Goal: Navigation & Orientation: Find specific page/section

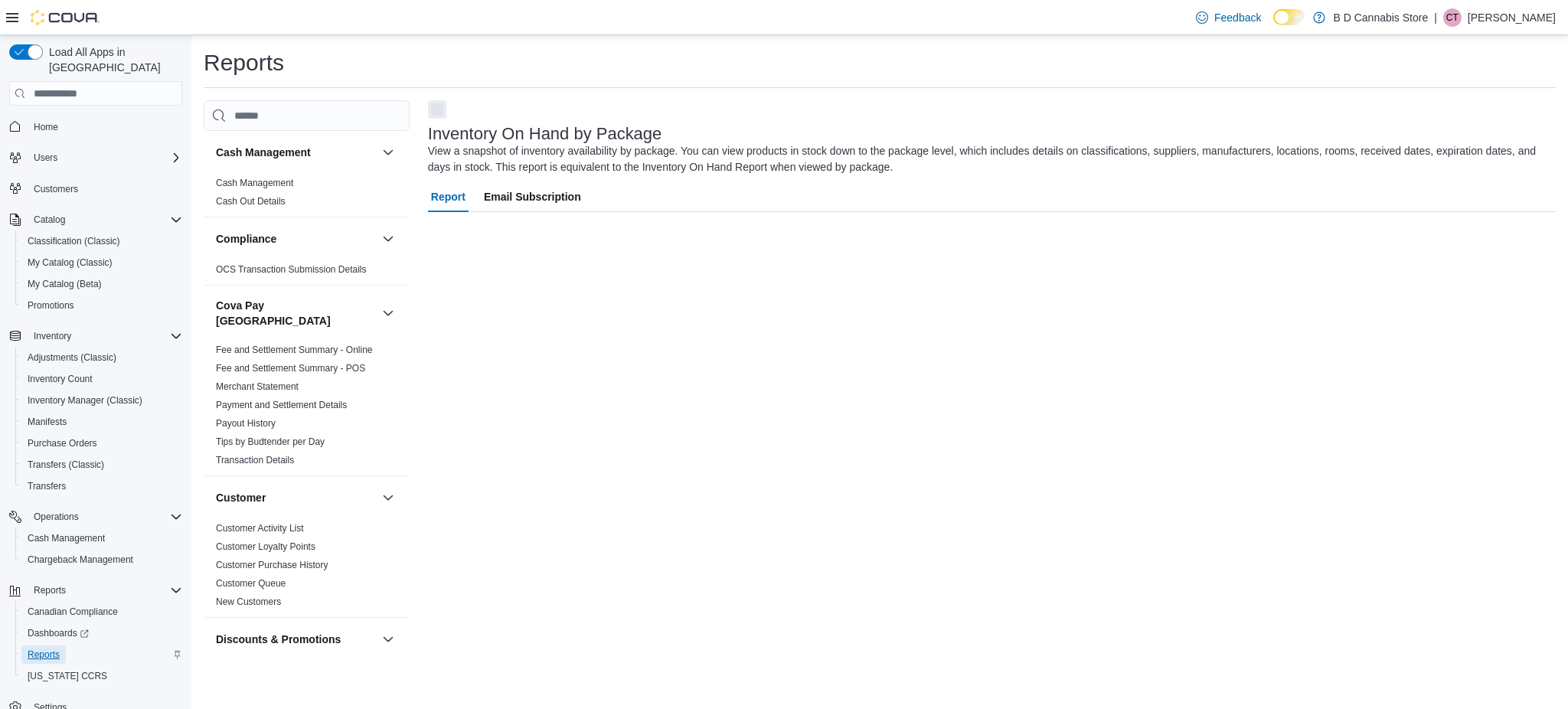
click at [54, 645] on span "Reports" at bounding box center [44, 654] width 32 height 18
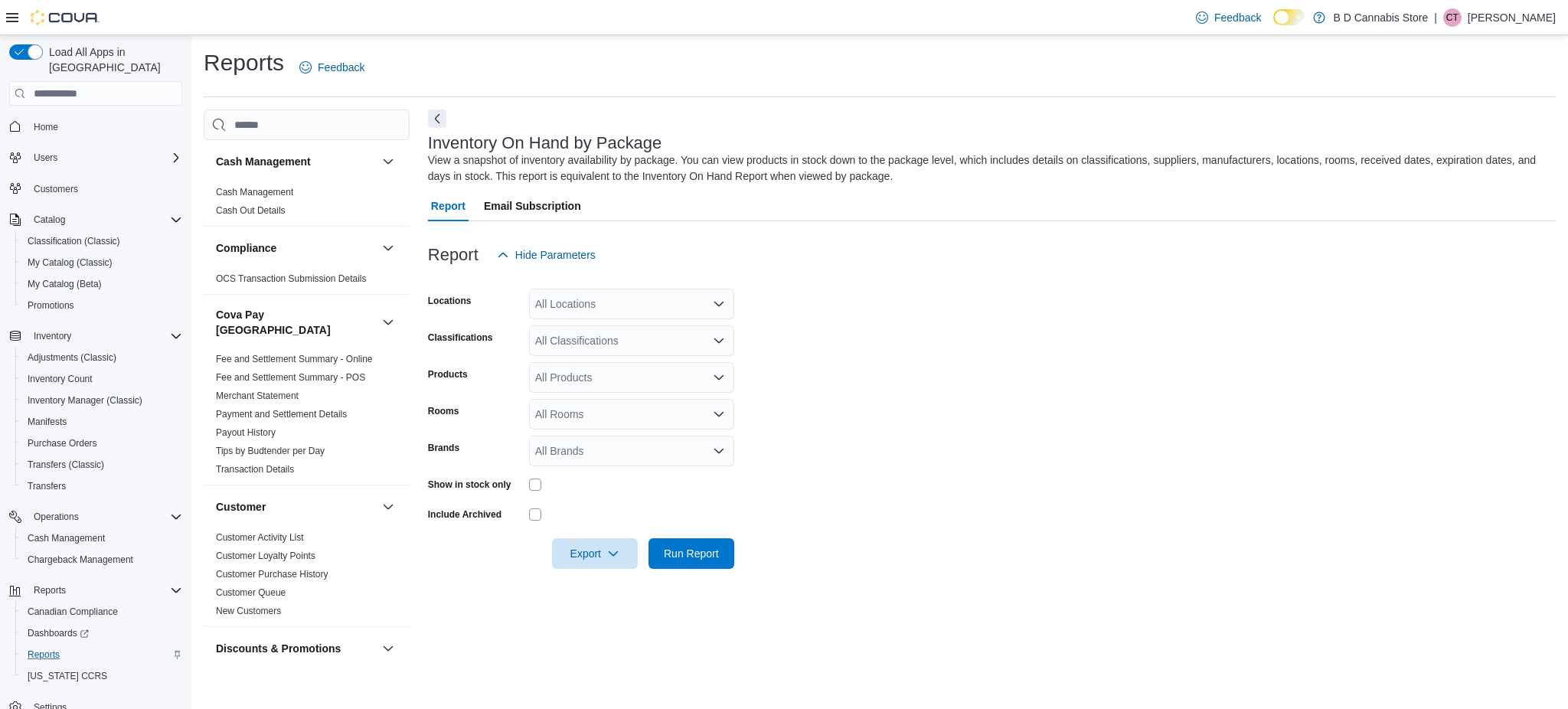
click at [130, 123] on div "Home" at bounding box center [95, 126] width 173 height 29
click at [112, 120] on button "Home" at bounding box center [95, 126] width 185 height 22
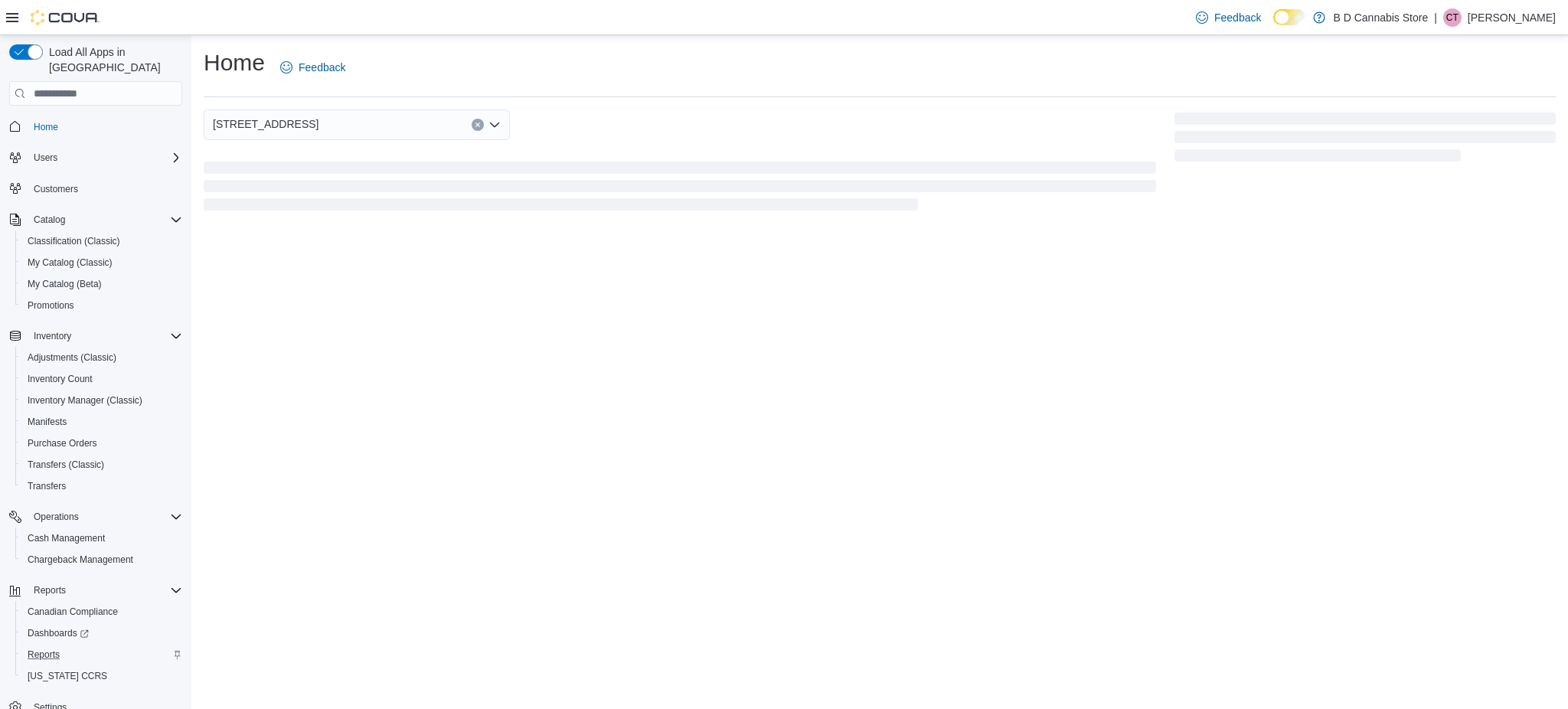
click at [109, 116] on span "Home" at bounding box center [105, 126] width 154 height 19
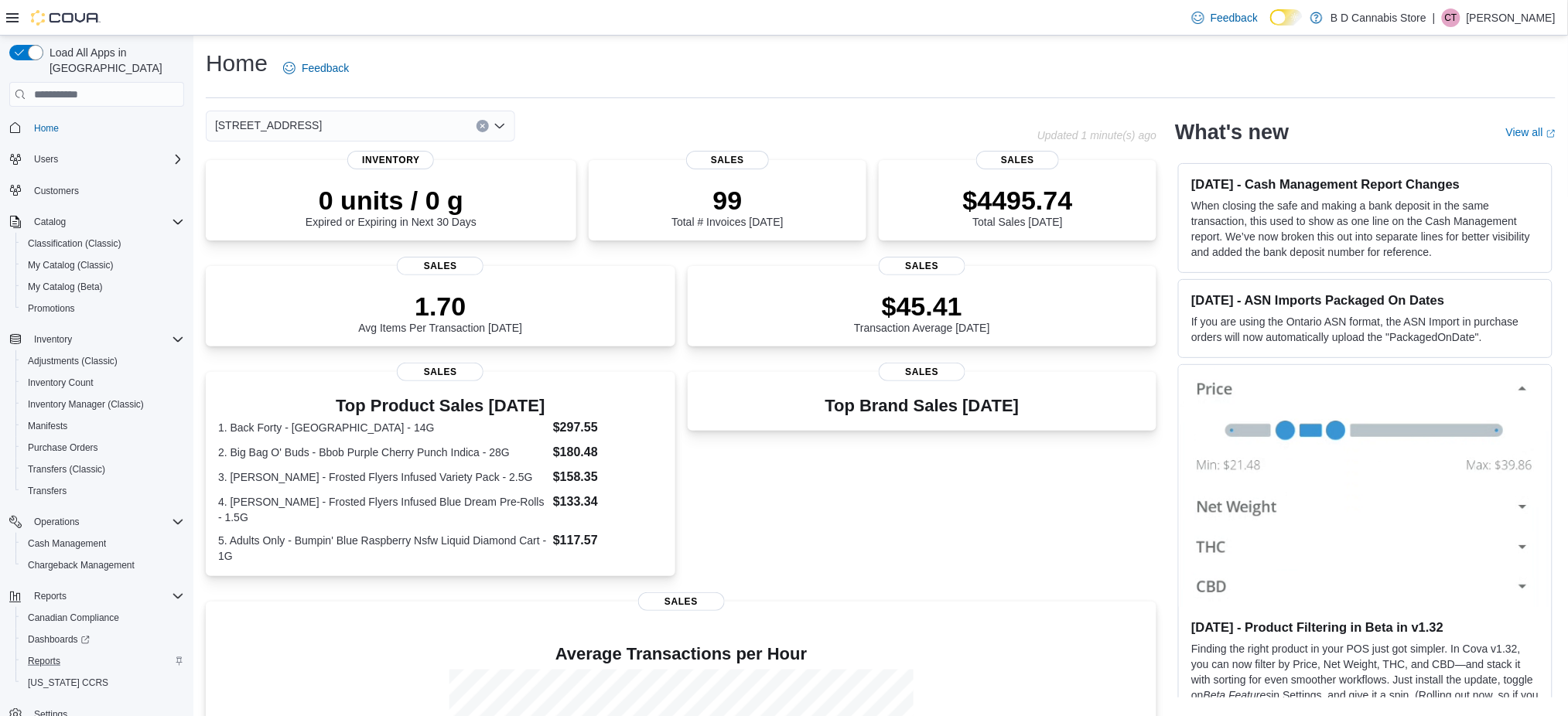
click at [356, 131] on div "[STREET_ADDRESS]" at bounding box center [360, 126] width 309 height 31
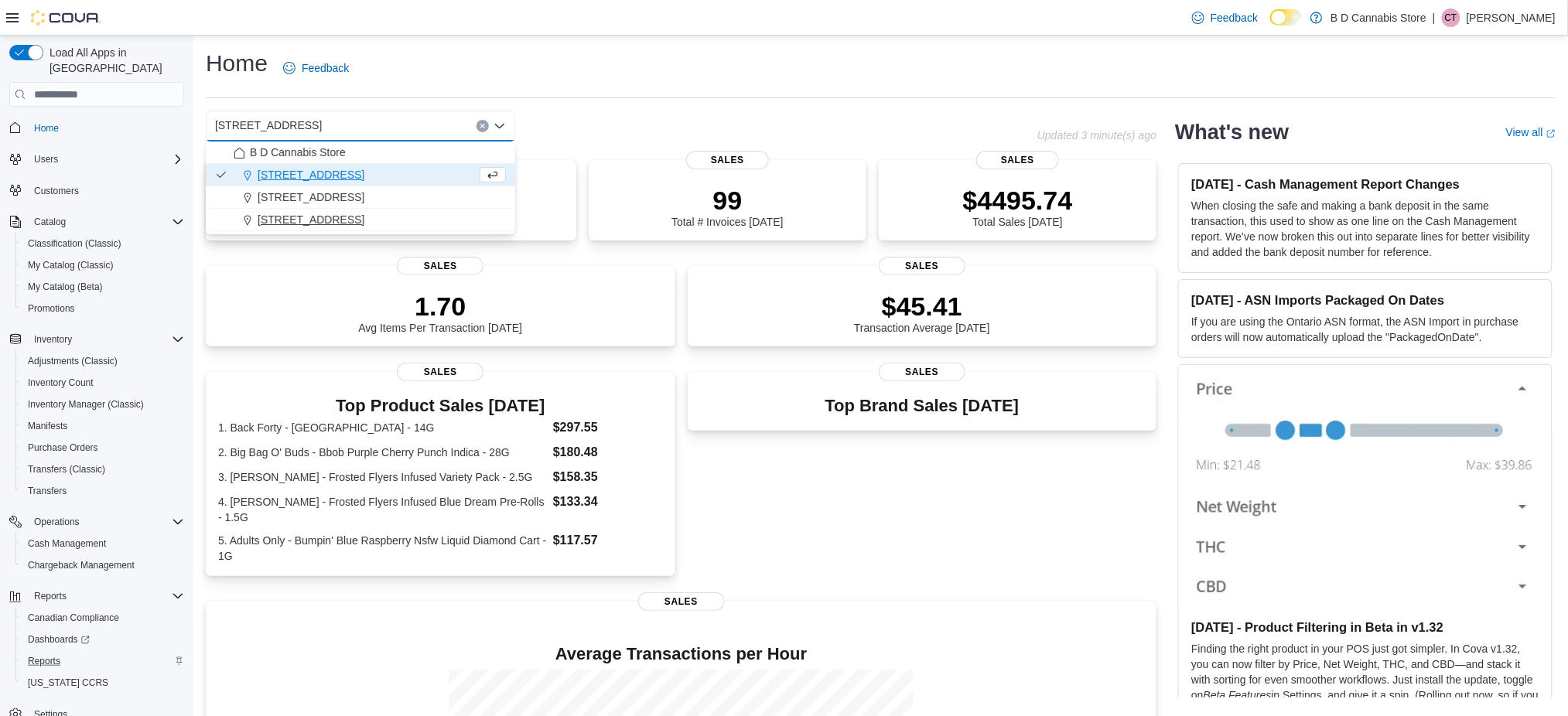
click at [318, 218] on span "[STREET_ADDRESS]" at bounding box center [310, 219] width 107 height 15
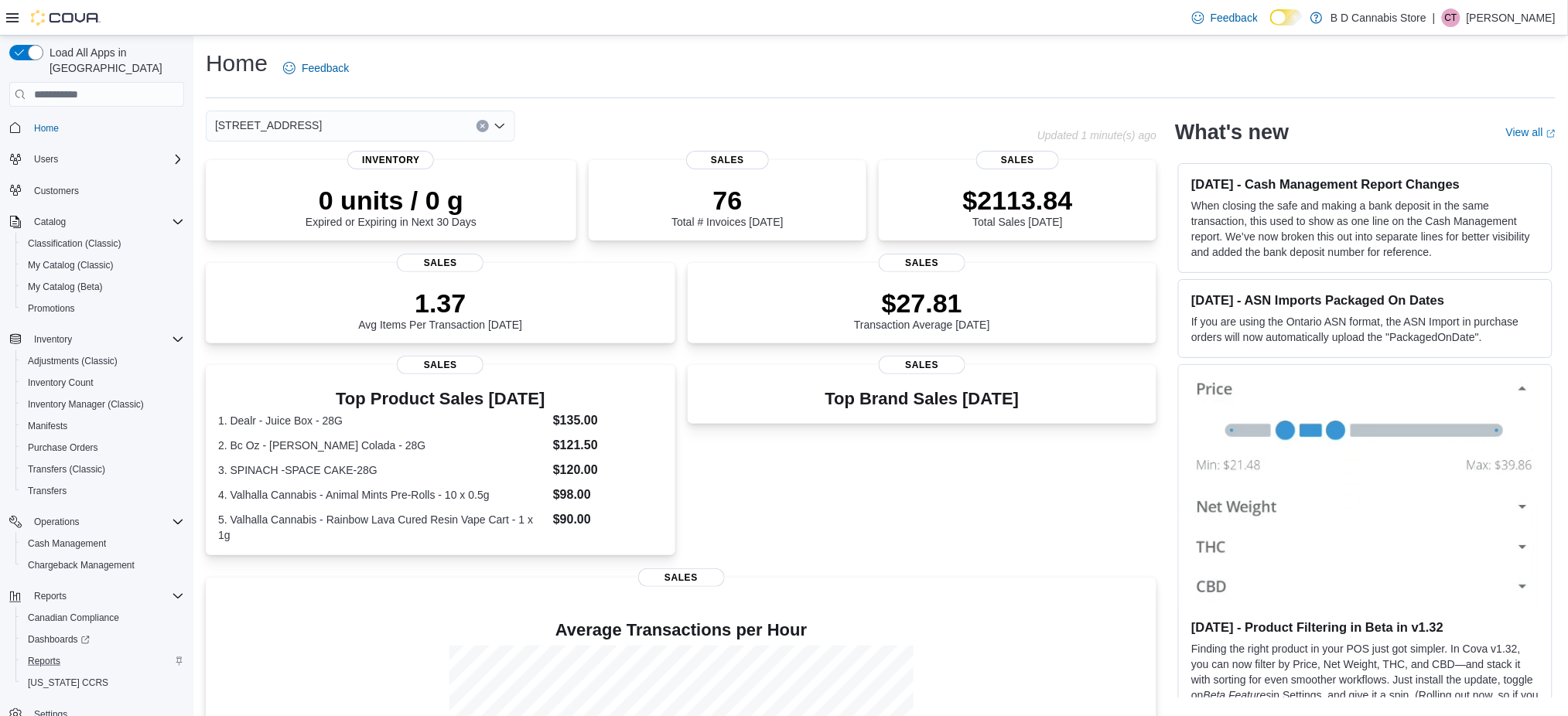
click at [597, 94] on div "Home Feedback" at bounding box center [880, 73] width 1349 height 51
